Goal: Task Accomplishment & Management: Manage account settings

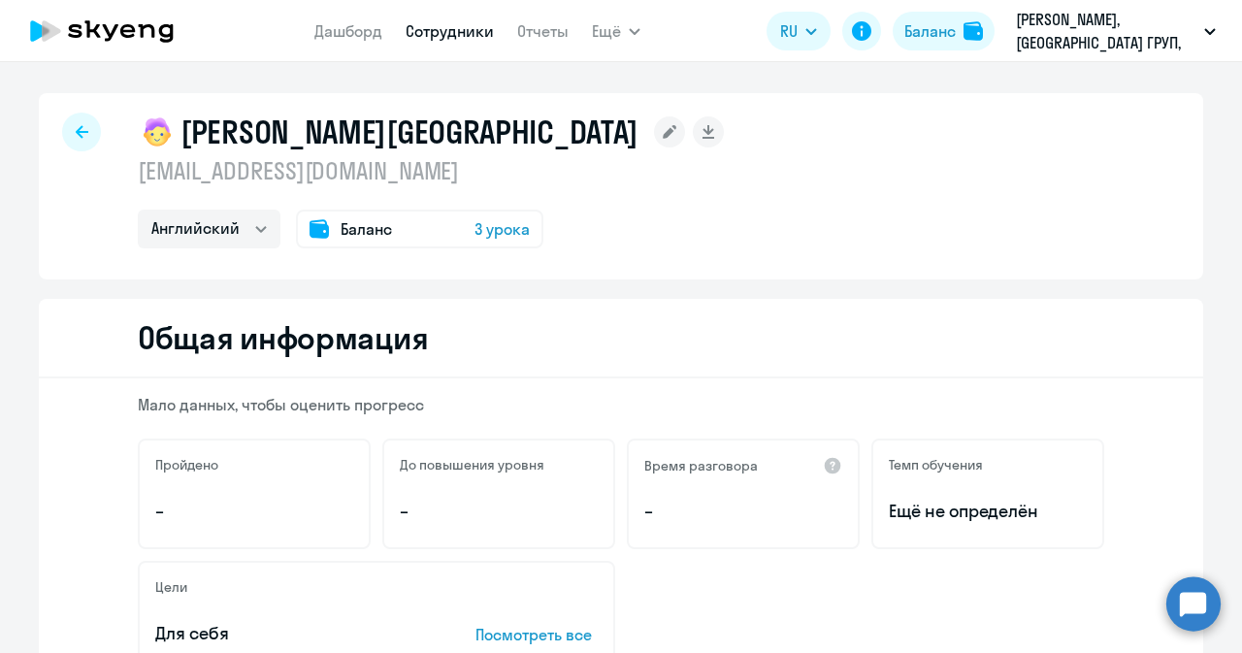
select select "english"
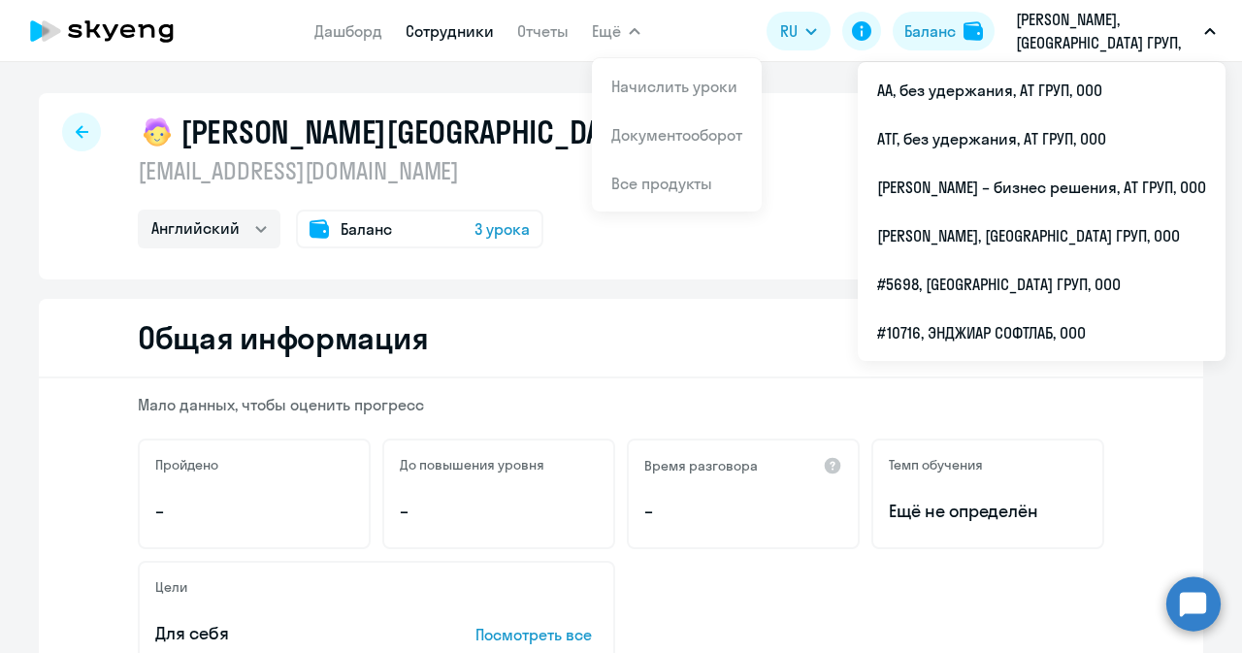
click at [1095, 17] on p "[PERSON_NAME], [GEOGRAPHIC_DATA] ГРУП, ООО" at bounding box center [1106, 31] width 181 height 47
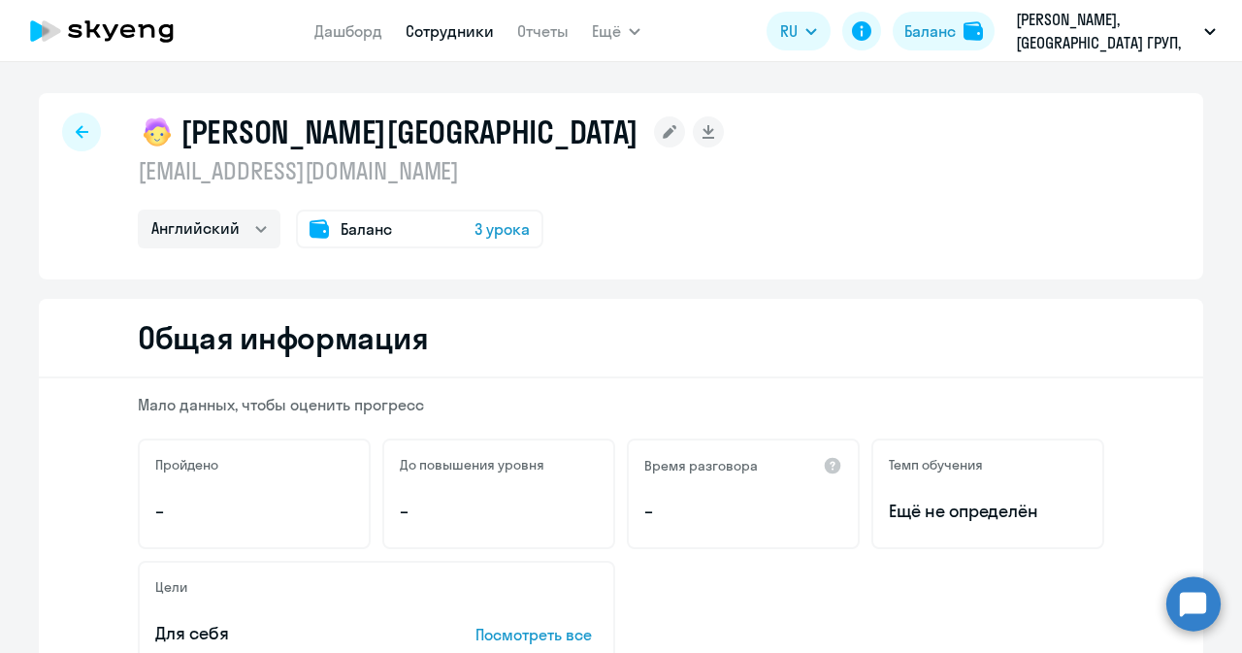
click at [1085, 18] on p "[PERSON_NAME], [GEOGRAPHIC_DATA] ГРУП, ООО" at bounding box center [1106, 31] width 181 height 47
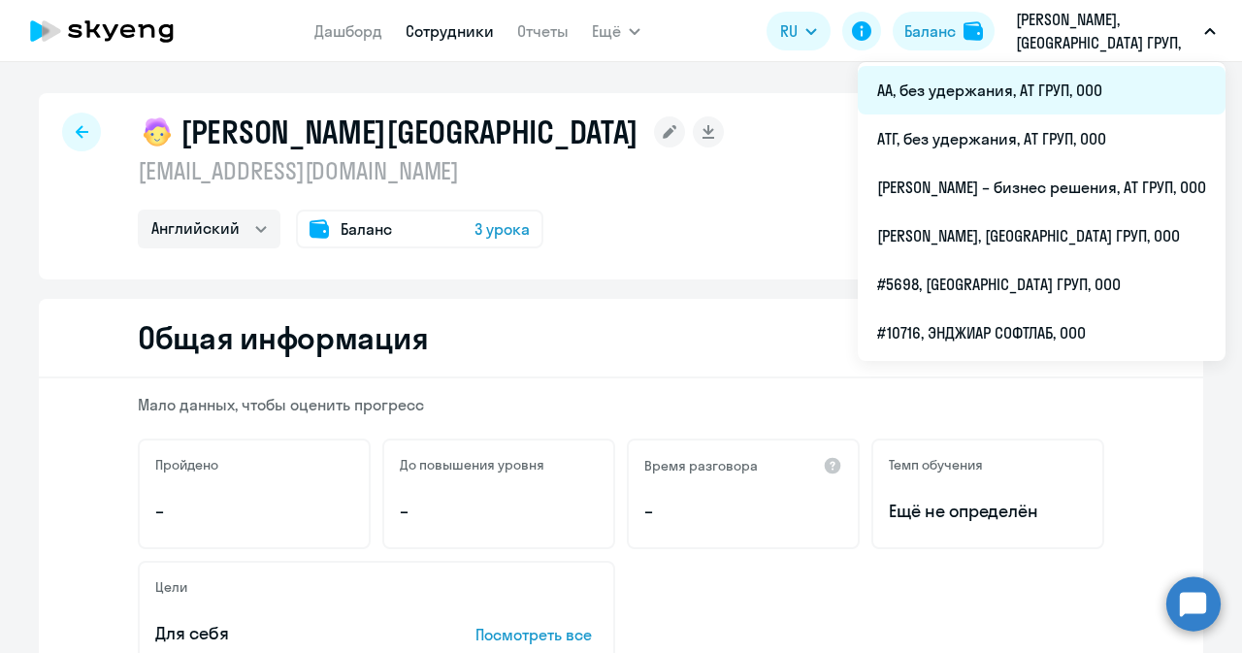
click at [964, 94] on li "АА, без удержания, АТ ГРУП, ООО" at bounding box center [1042, 90] width 368 height 49
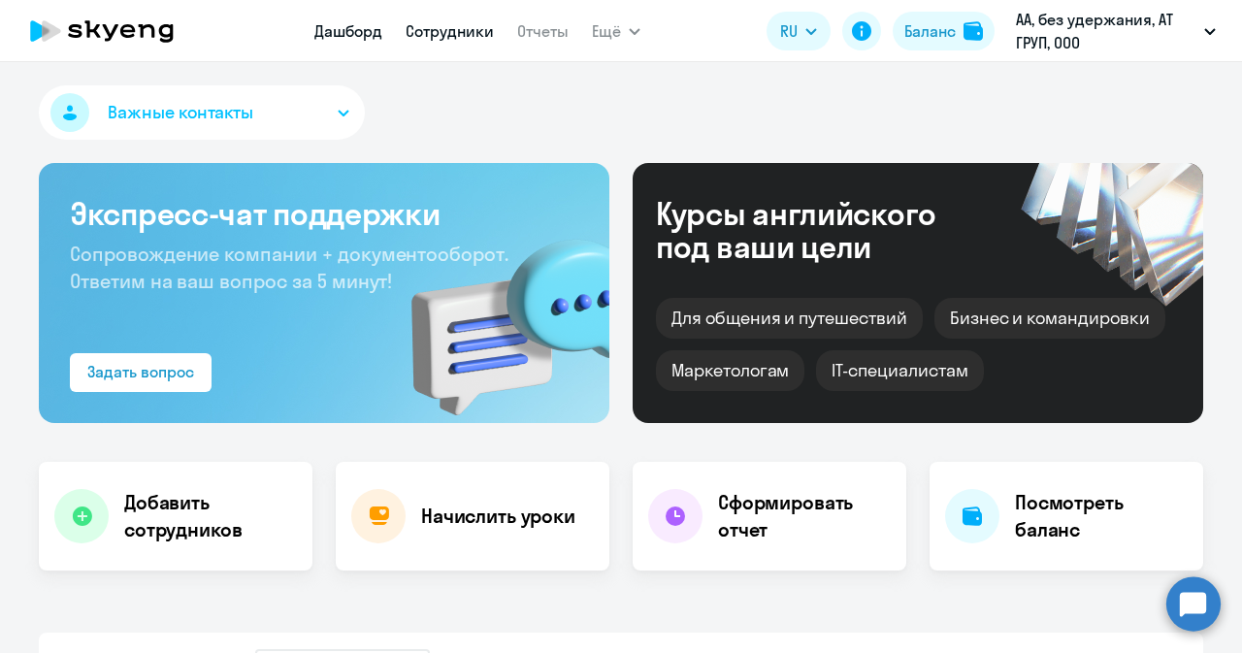
click at [474, 30] on link "Сотрудники" at bounding box center [450, 30] width 88 height 19
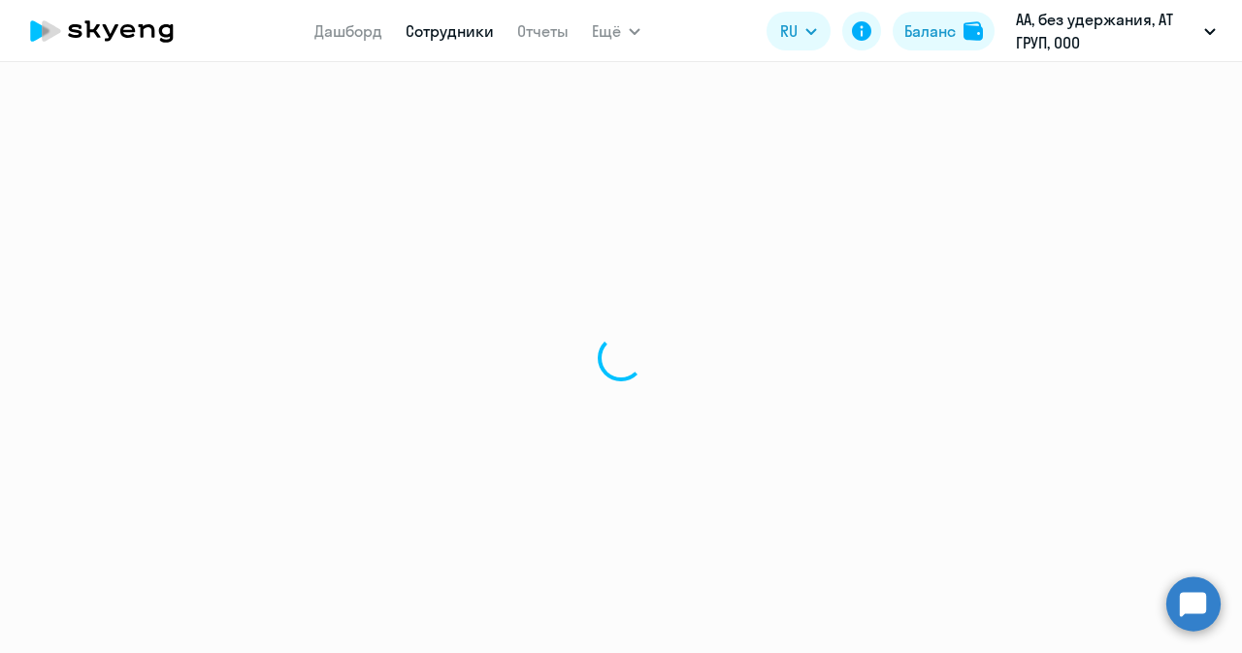
select select "30"
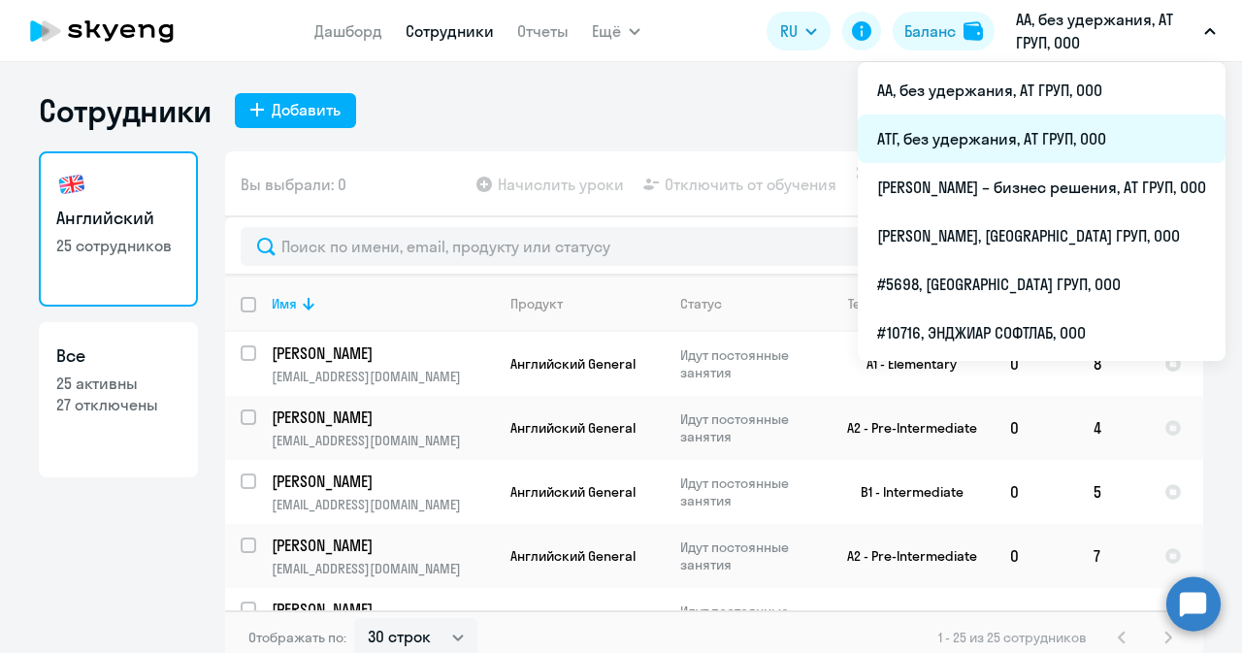
click at [953, 138] on li "АТГ, без удержания, АТ ГРУП, ООО" at bounding box center [1042, 139] width 368 height 49
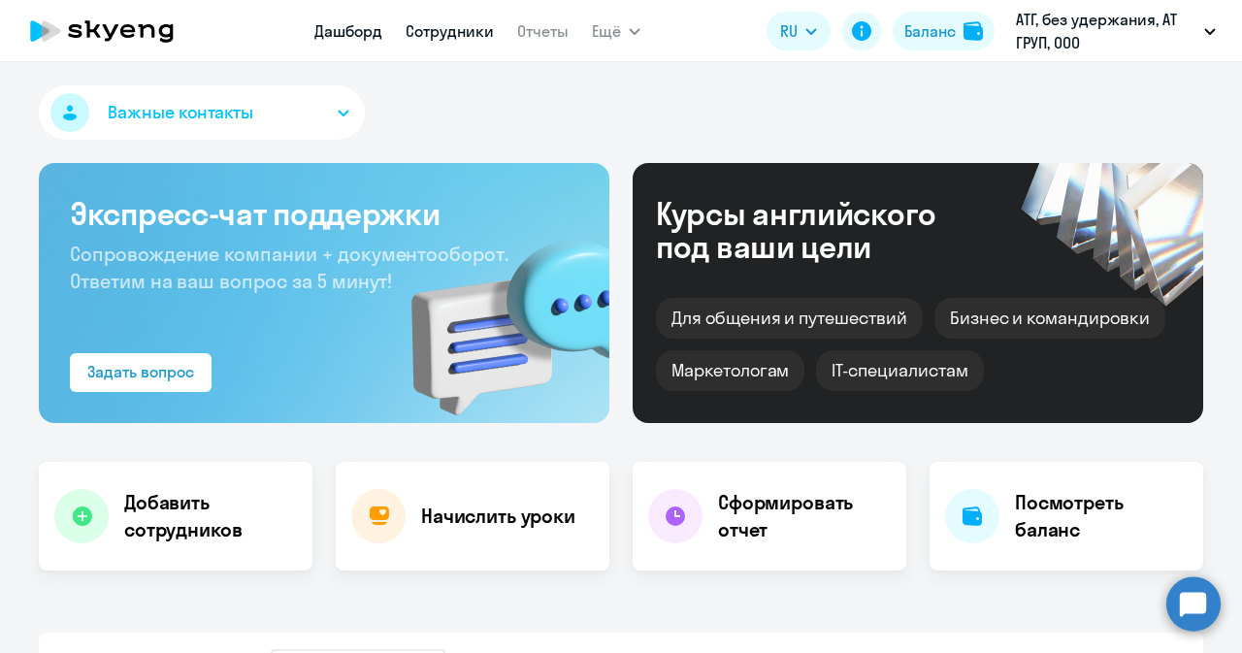
click at [468, 41] on link "Сотрудники" at bounding box center [450, 30] width 88 height 19
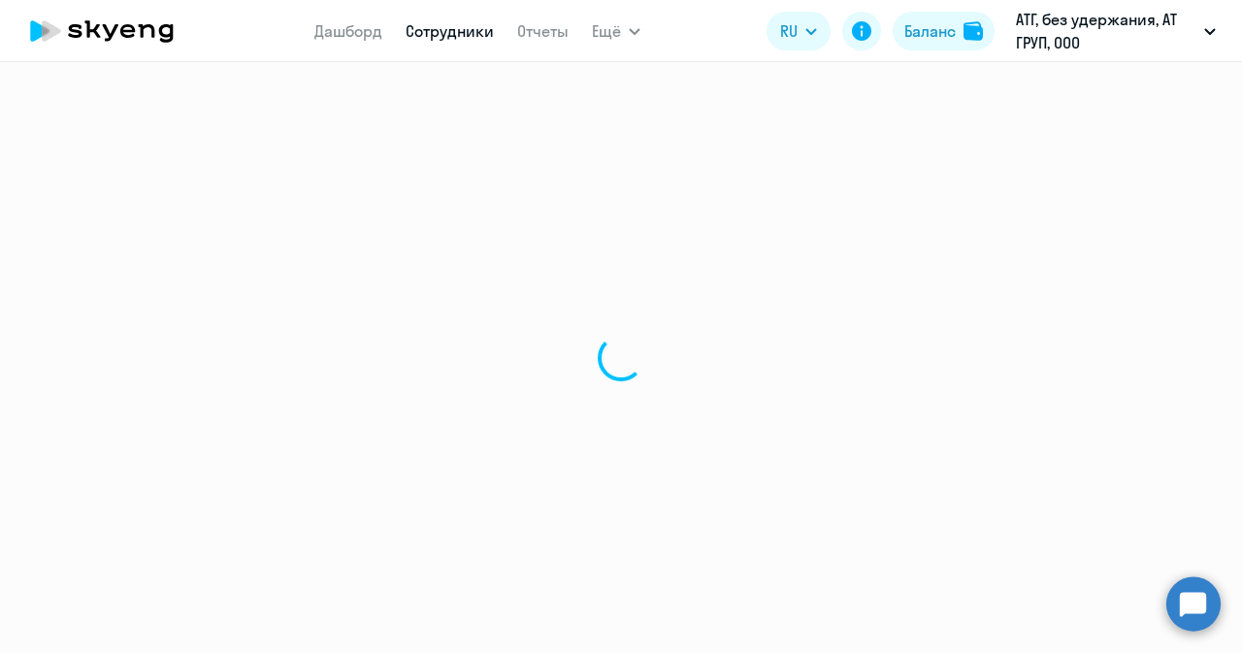
select select "30"
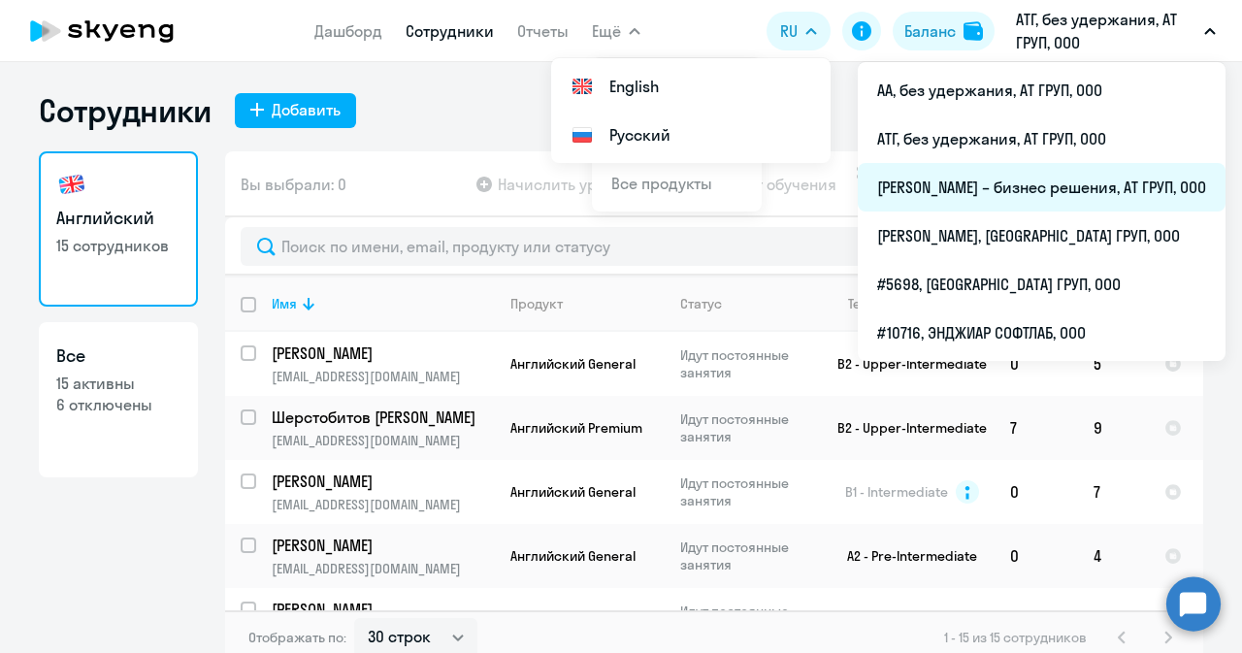
click at [988, 191] on li "[PERSON_NAME] – бизнес решения, АТ ГРУП, ООО" at bounding box center [1042, 187] width 368 height 49
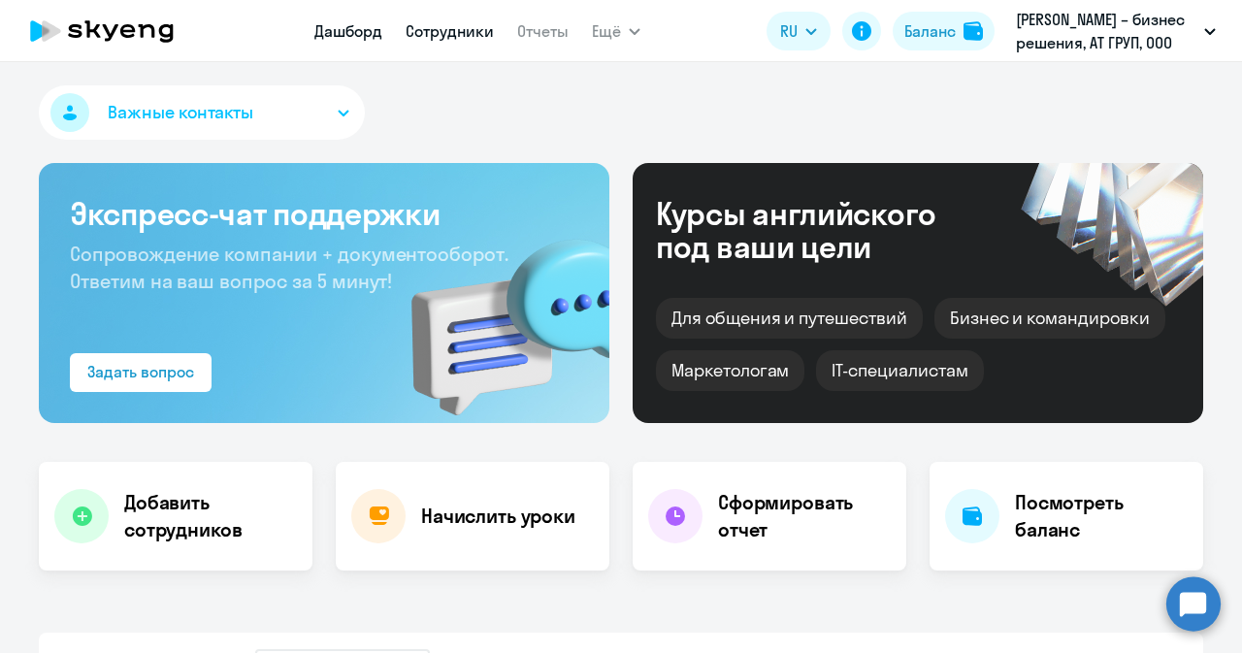
select select "30"
click at [452, 37] on link "Сотрудники" at bounding box center [450, 30] width 88 height 19
select select "30"
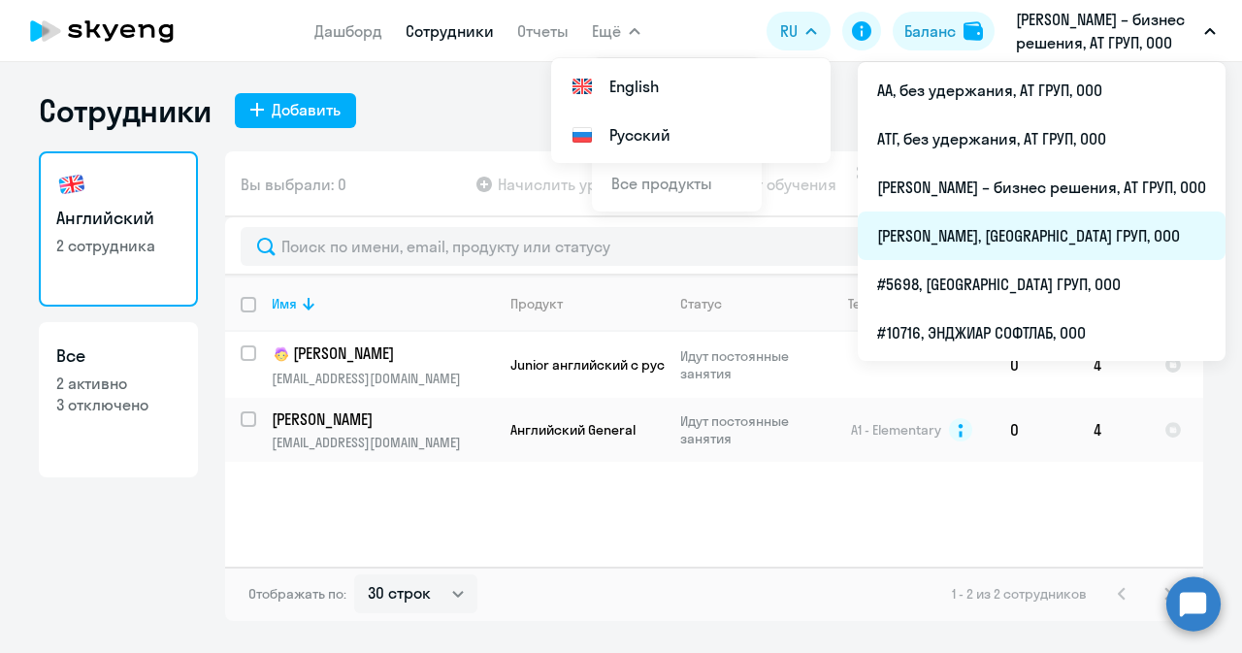
click at [949, 236] on li "[PERSON_NAME], [GEOGRAPHIC_DATA] ГРУП, ООО" at bounding box center [1042, 236] width 368 height 49
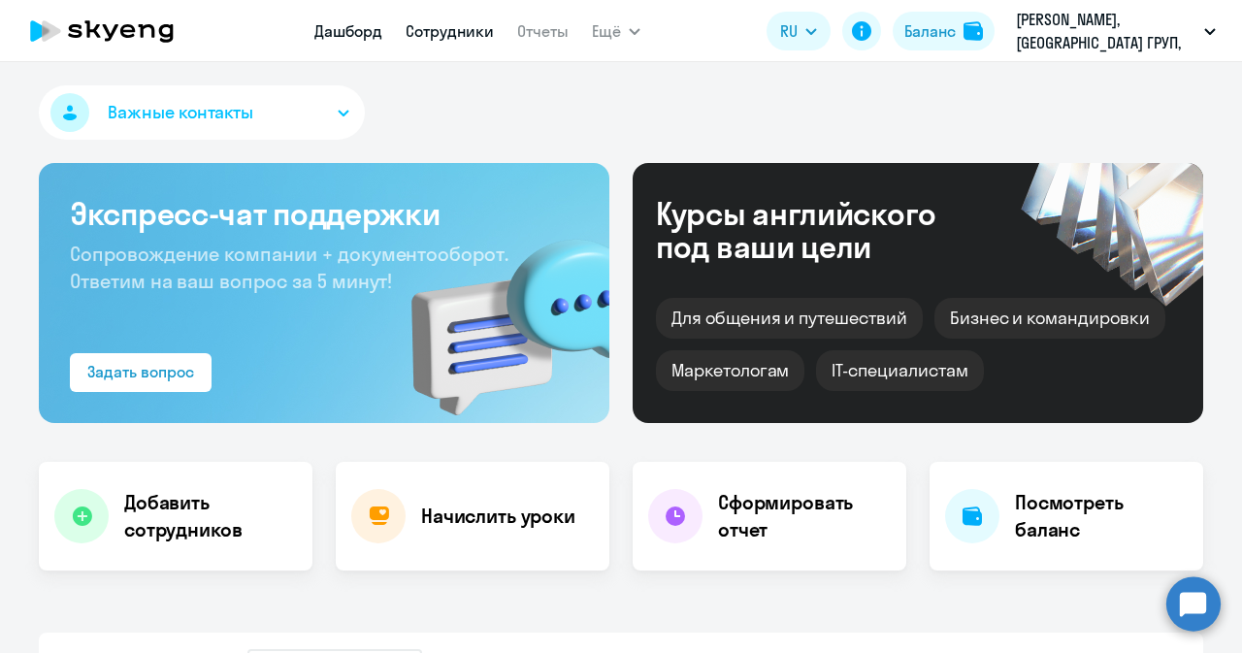
click at [458, 35] on link "Сотрудники" at bounding box center [450, 30] width 88 height 19
select select "30"
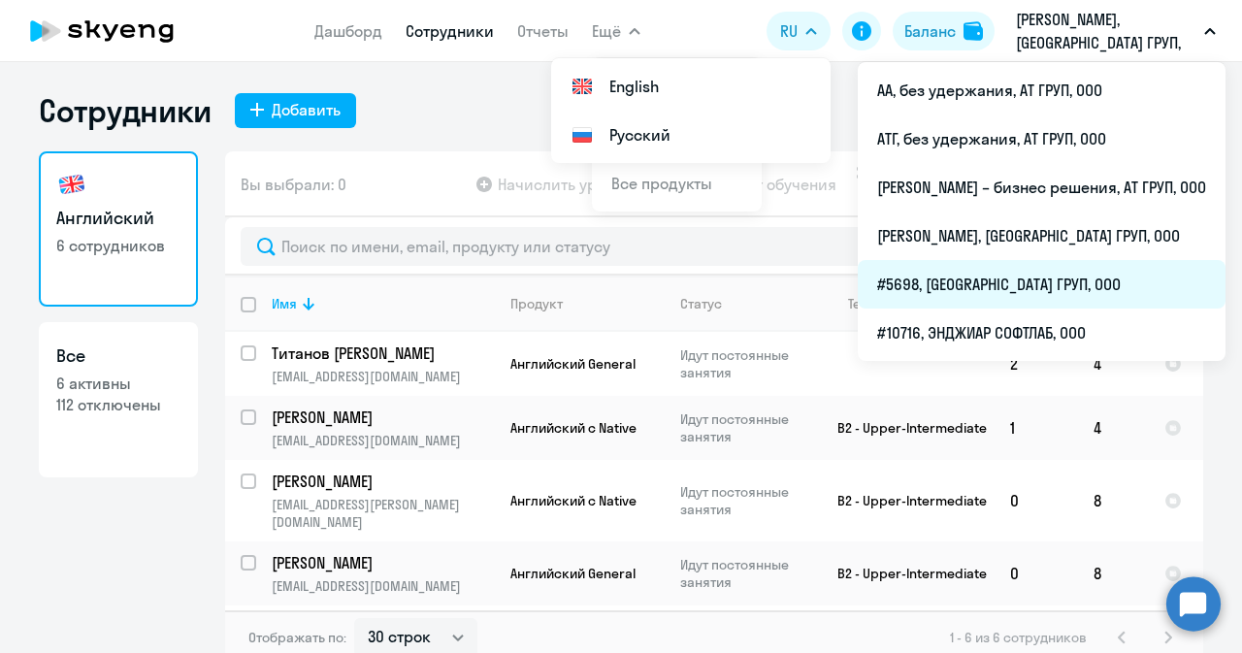
click at [975, 277] on li "#5698, [GEOGRAPHIC_DATA] ГРУП, ООО" at bounding box center [1042, 284] width 368 height 49
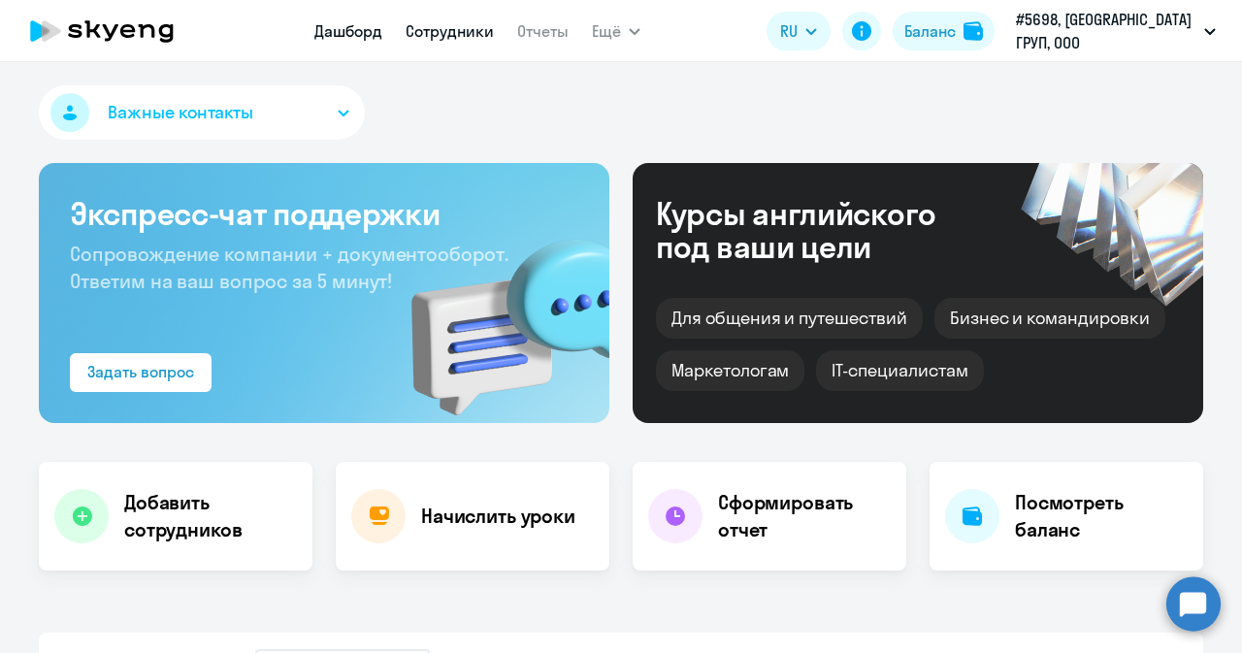
click at [494, 30] on link "Сотрудники" at bounding box center [450, 30] width 88 height 19
select select "30"
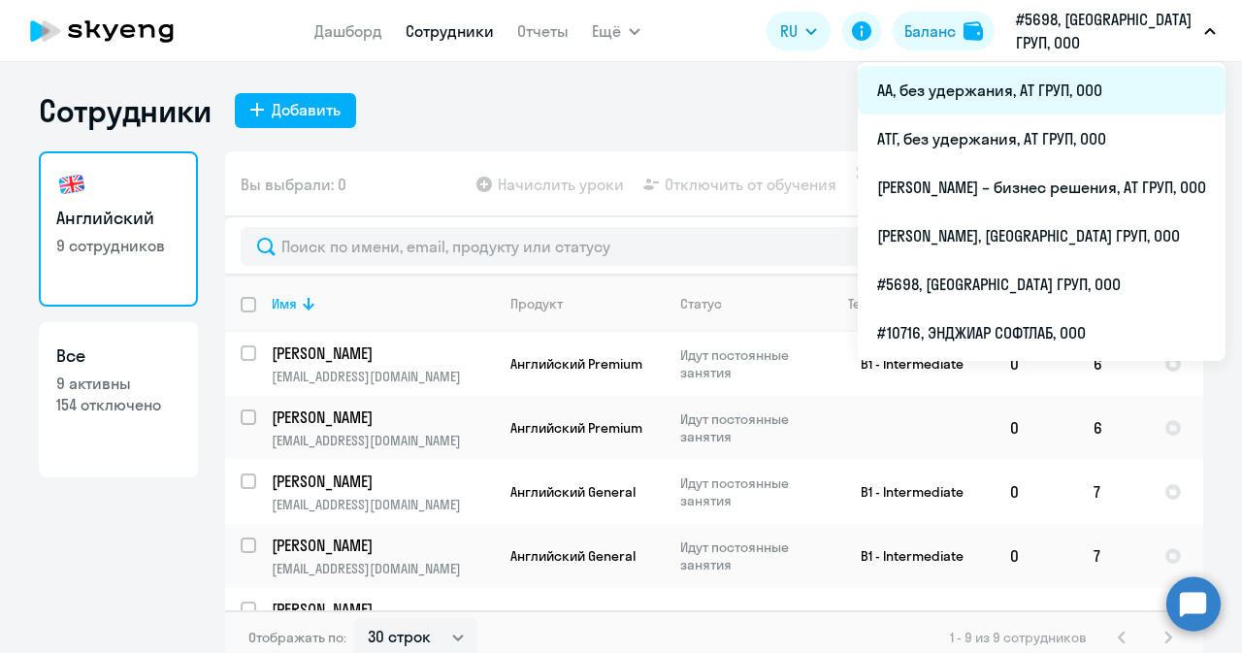
click at [914, 85] on li "АА, без удержания, АТ ГРУП, ООО" at bounding box center [1042, 90] width 368 height 49
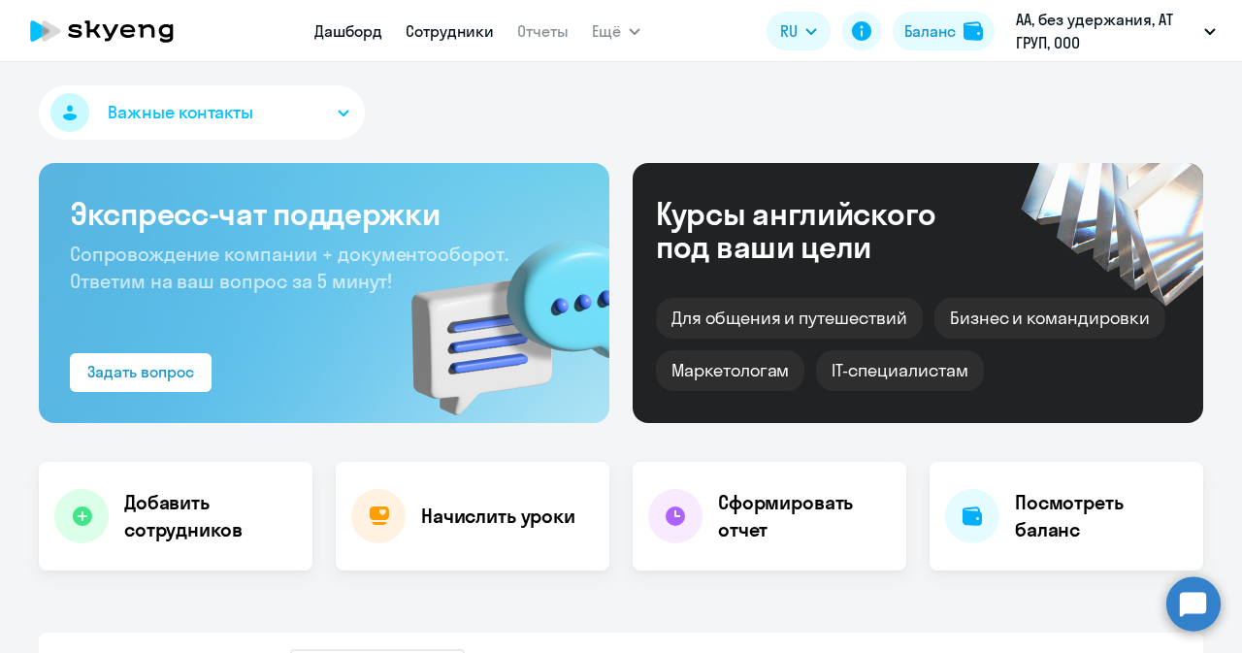
click at [439, 28] on link "Сотрудники" at bounding box center [450, 30] width 88 height 19
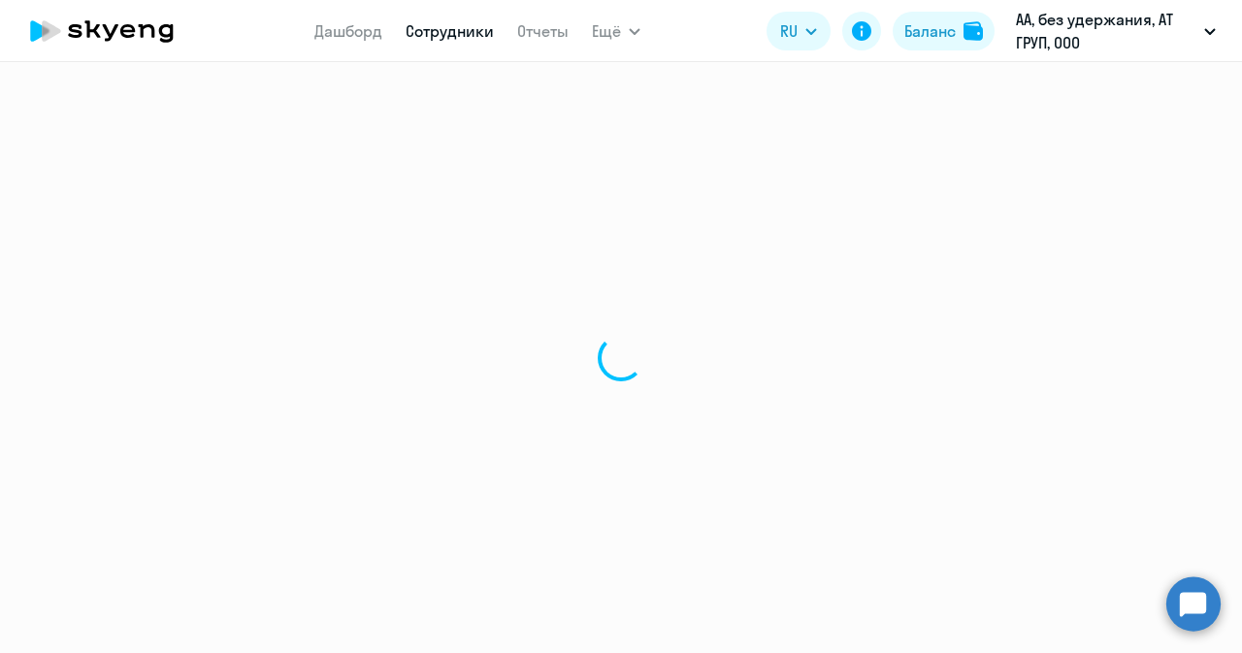
select select "30"
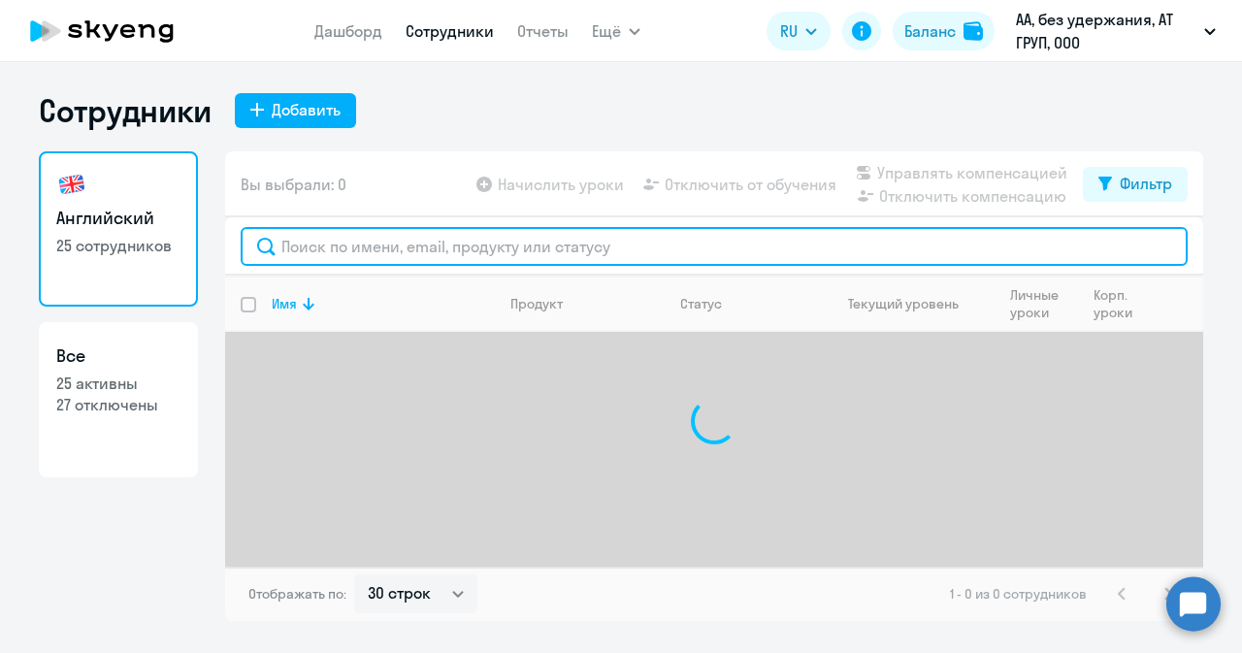
click at [324, 243] on input "text" at bounding box center [714, 246] width 947 height 39
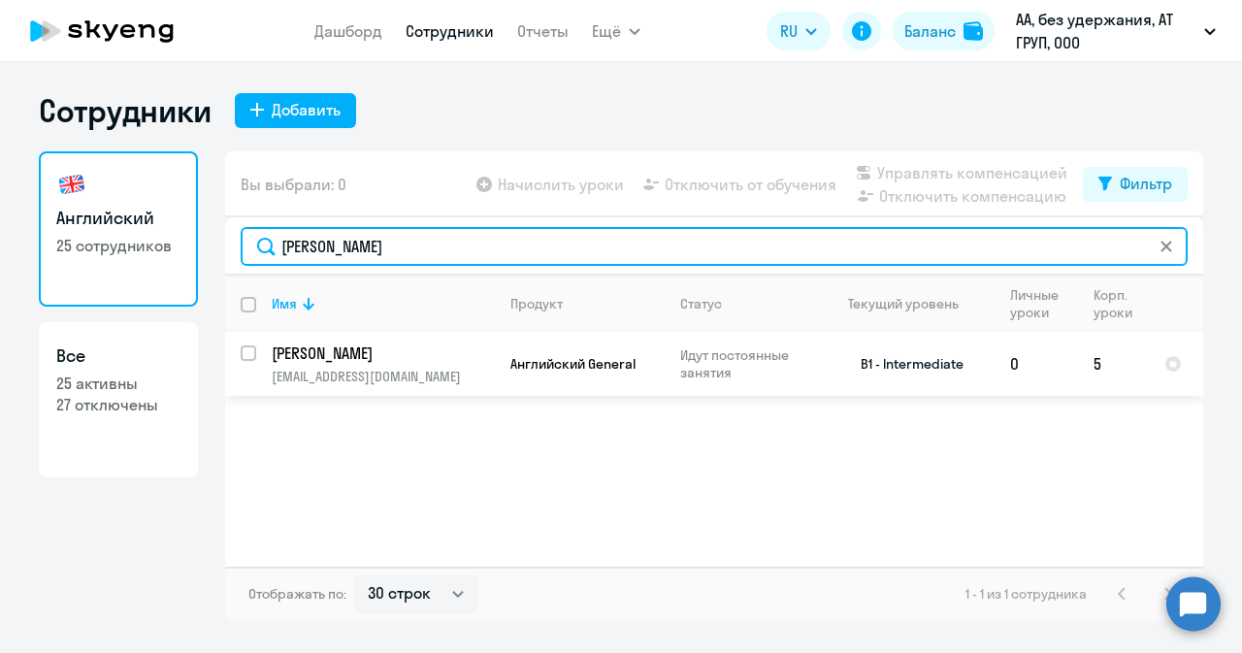
type input "[PERSON_NAME]"
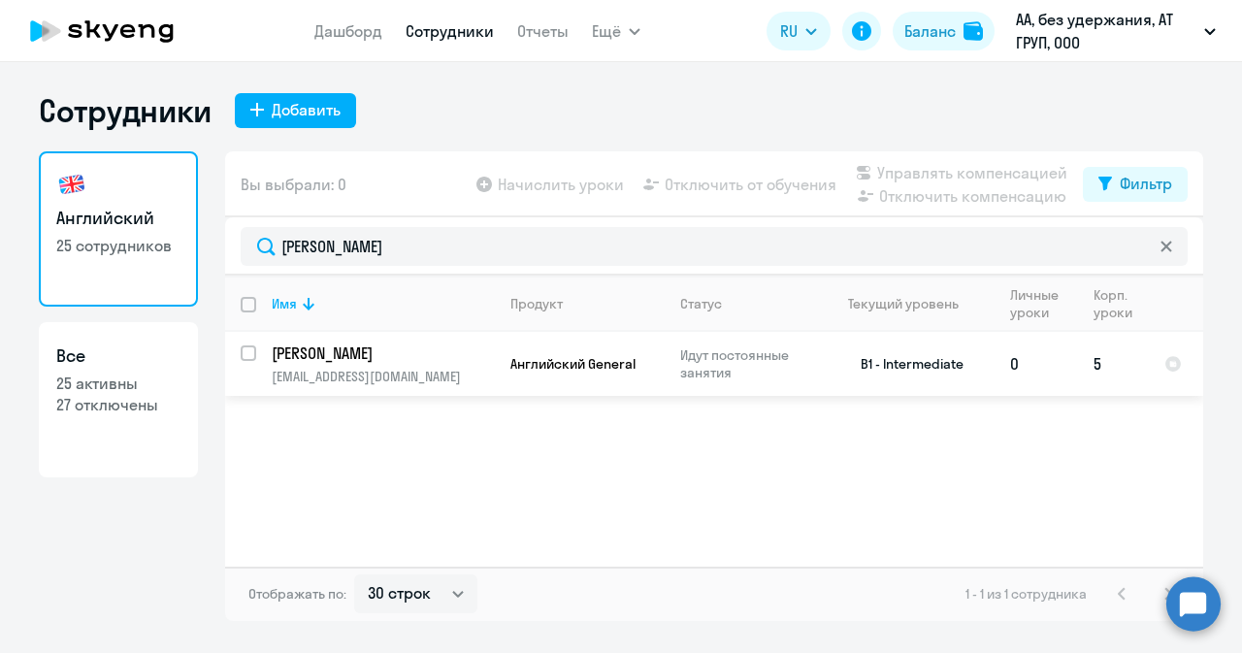
click at [248, 354] on input "select row 38379913" at bounding box center [260, 365] width 39 height 39
checkbox input "true"
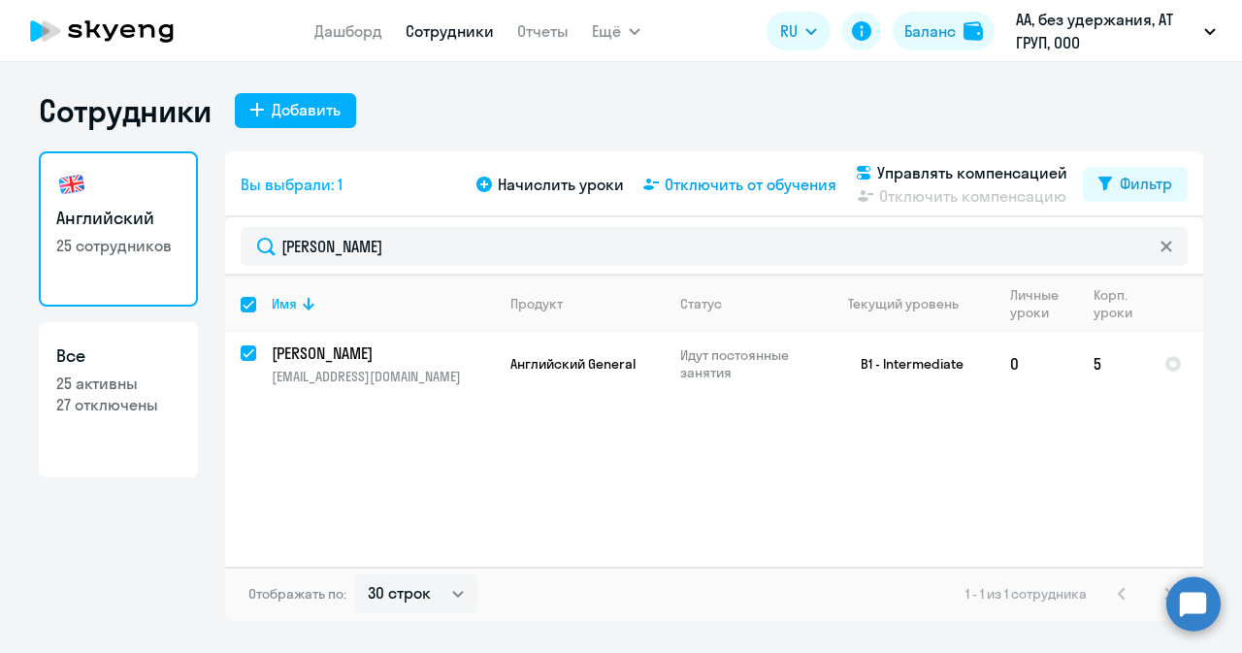
click at [730, 186] on span "Отключить от обучения" at bounding box center [751, 184] width 172 height 23
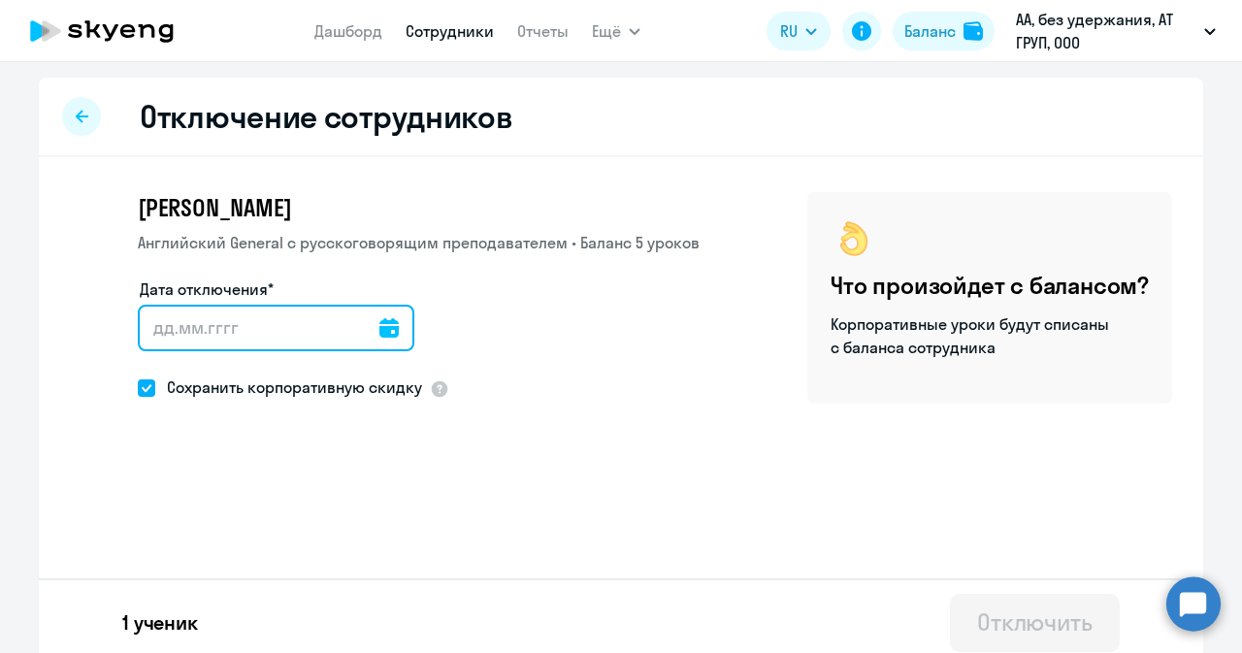
click at [297, 331] on input "Дата отключения*" at bounding box center [276, 328] width 277 height 47
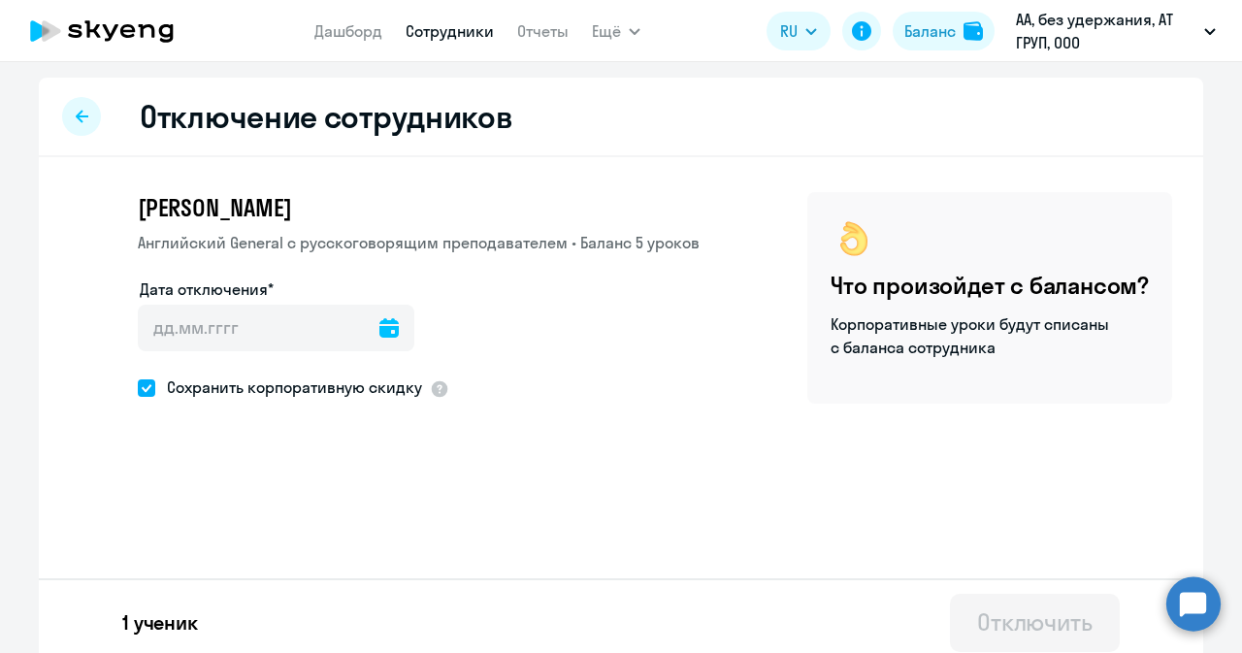
click at [380, 333] on icon at bounding box center [389, 327] width 19 height 19
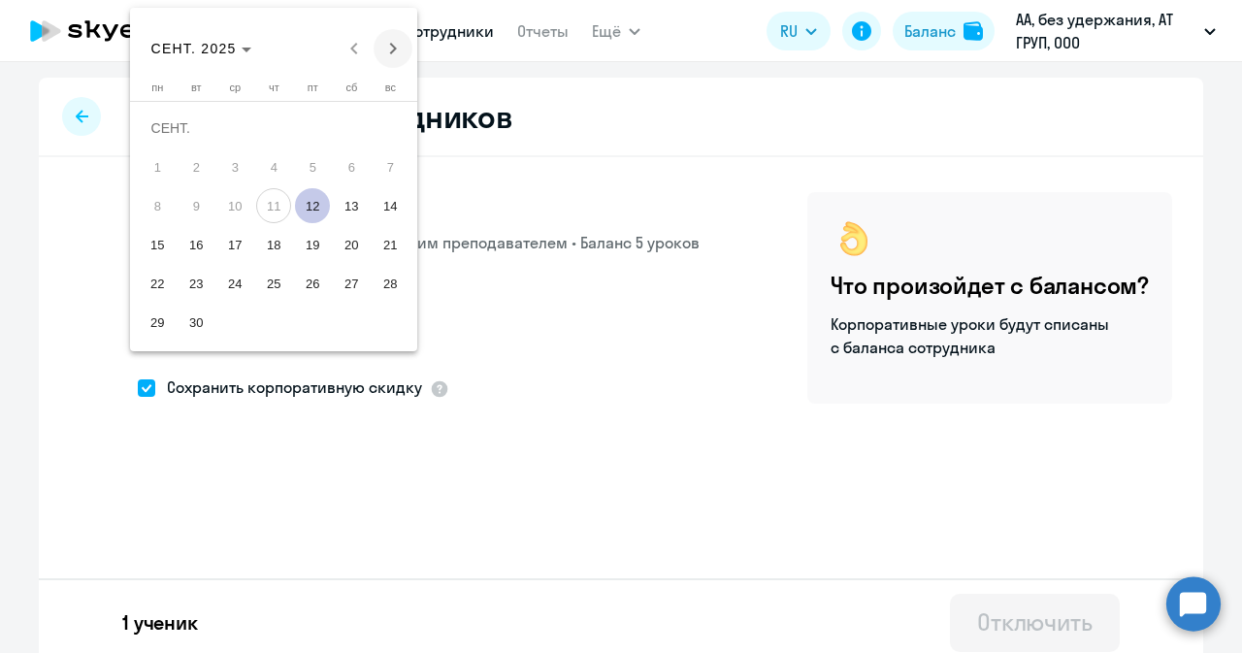
click at [394, 41] on span "Next month" at bounding box center [393, 48] width 39 height 39
click at [221, 174] on span "1" at bounding box center [234, 166] width 35 height 35
type input "[DATE]"
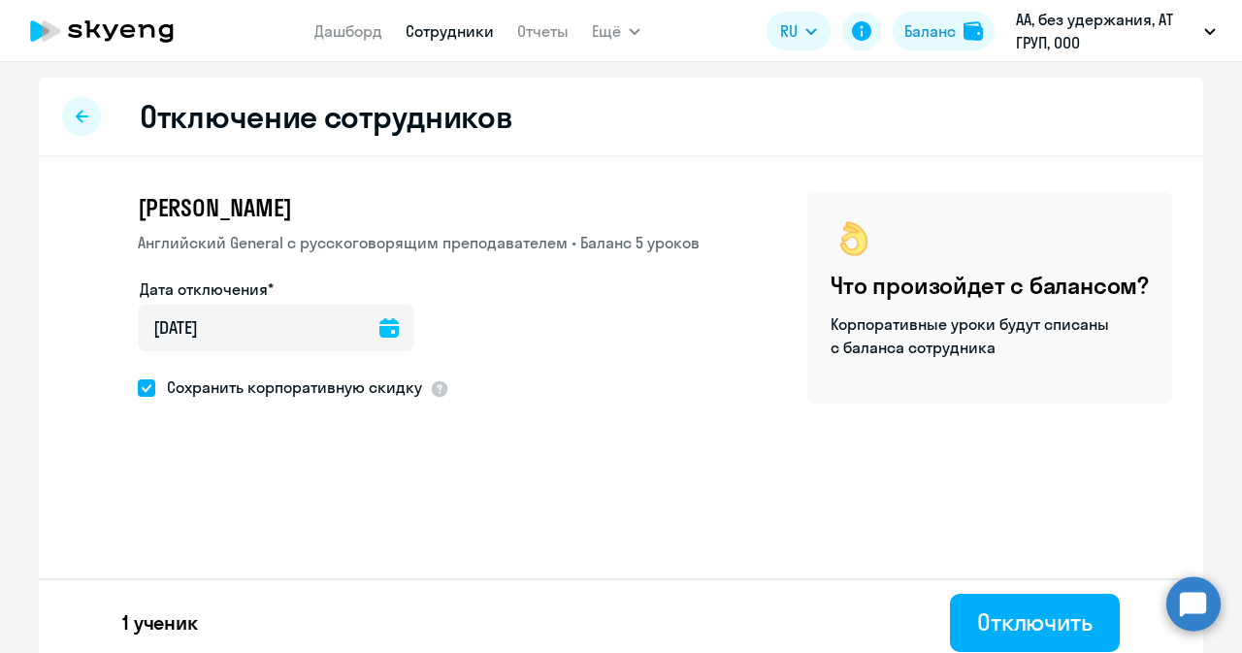
click at [227, 388] on span "Сохранить корпоративную скидку" at bounding box center [288, 387] width 267 height 23
click at [138, 388] on input "Сохранить корпоративную скидку" at bounding box center [137, 387] width 1 height 1
click at [305, 387] on span "Сохранить корпоративную скидку" at bounding box center [288, 387] width 267 height 23
click at [138, 387] on input "Сохранить корпоративную скидку" at bounding box center [137, 387] width 1 height 1
checkbox input "true"
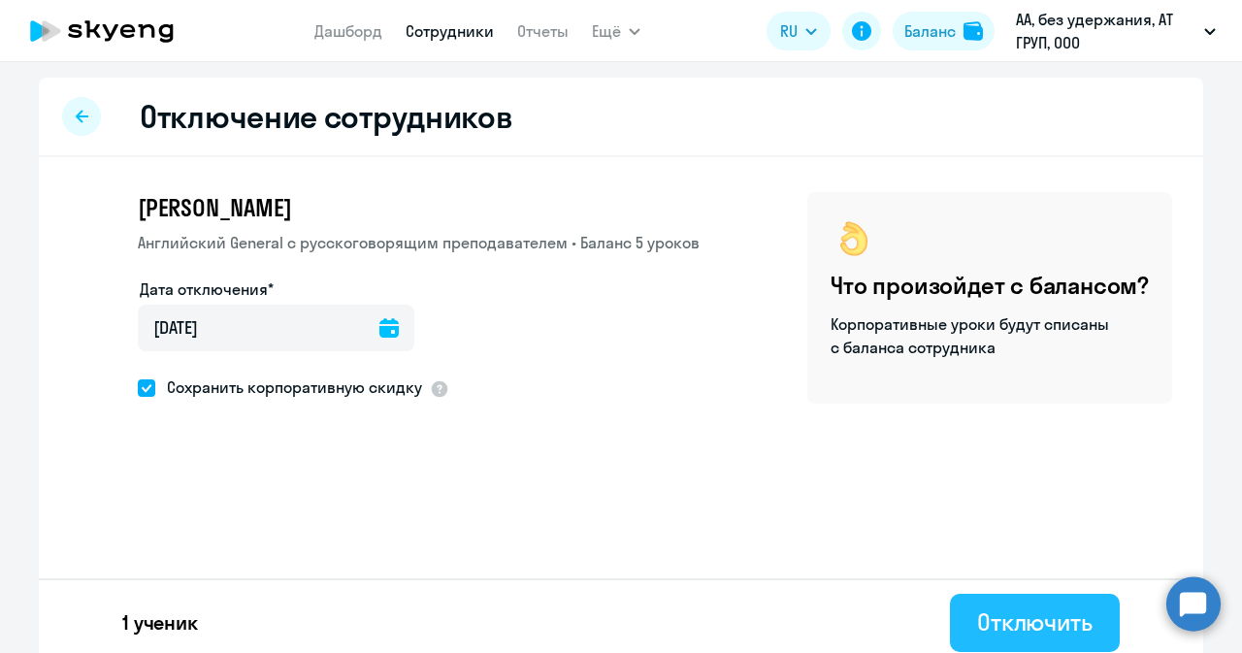
click at [1013, 628] on div "Отключить" at bounding box center [1035, 622] width 116 height 31
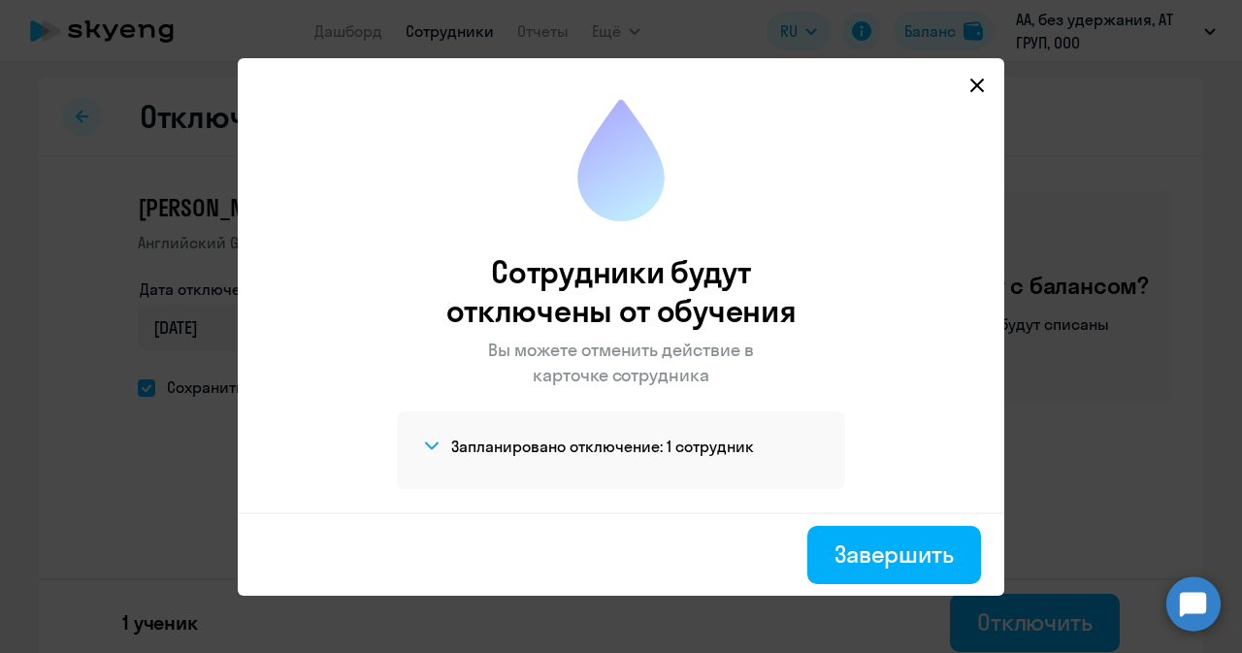
click at [978, 81] on icon at bounding box center [978, 86] width 16 height 16
select select "30"
